Goal: Task Accomplishment & Management: Manage account settings

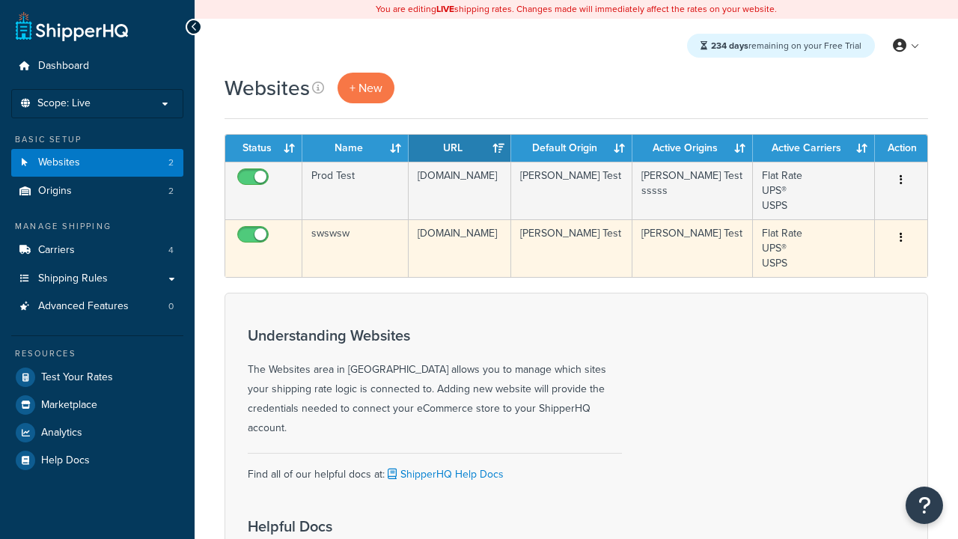
click at [900, 238] on icon "button" at bounding box center [900, 237] width 3 height 10
click at [0, 0] on link "Delete" at bounding box center [0, 0] width 0 height 0
